Goal: Task Accomplishment & Management: Manage account settings

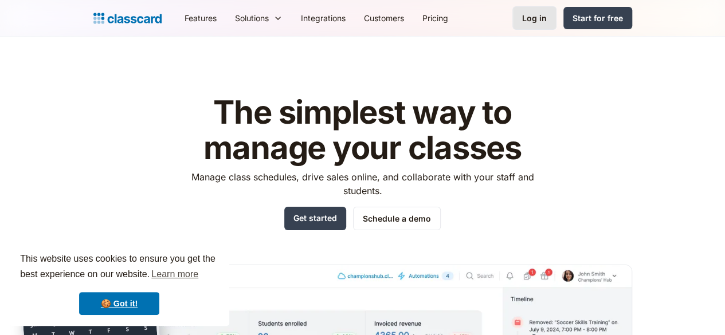
click at [547, 22] on div "Log in" at bounding box center [534, 18] width 25 height 12
